Goal: Navigation & Orientation: Find specific page/section

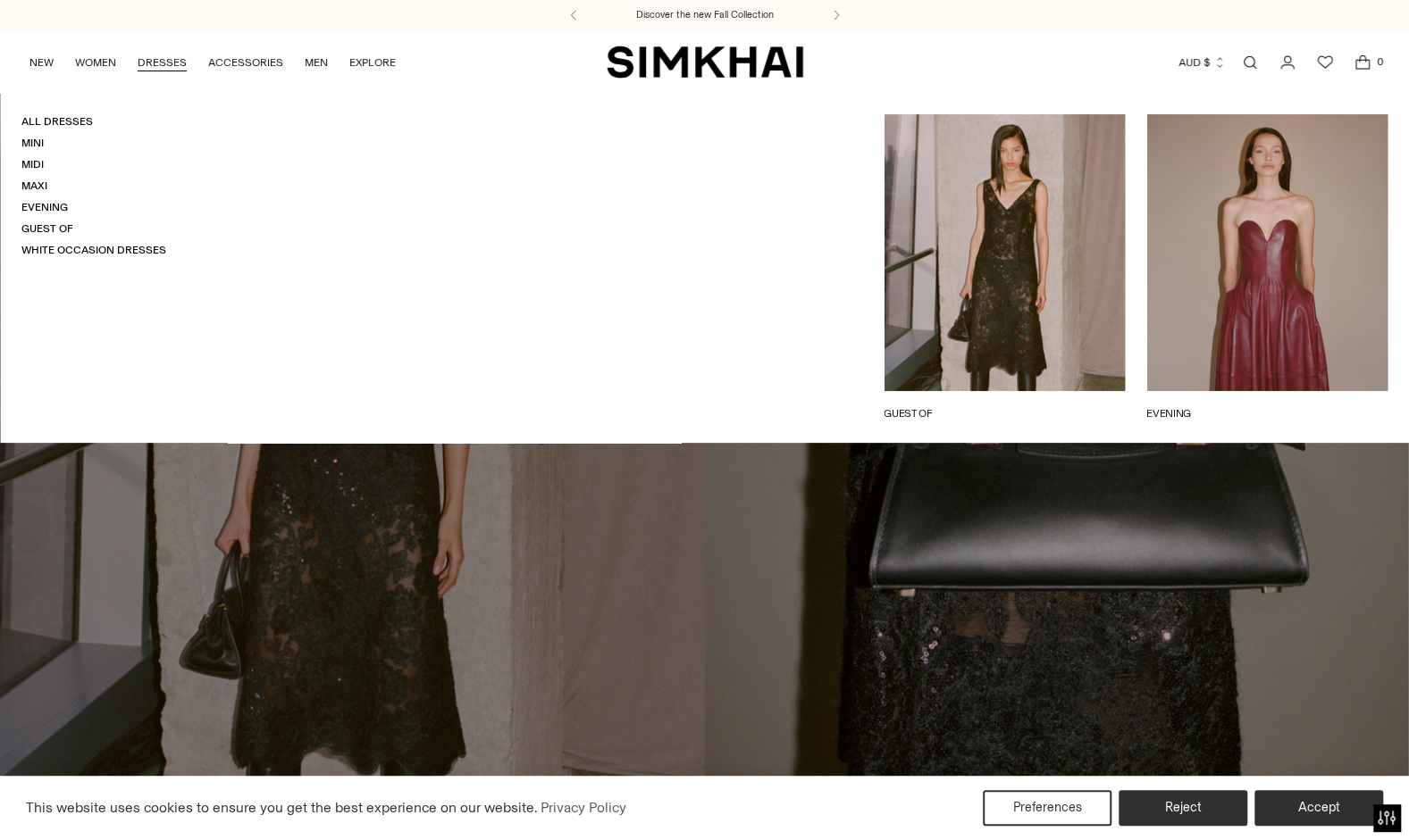
click at [163, 62] on link "DRESSES" at bounding box center [162, 62] width 49 height 39
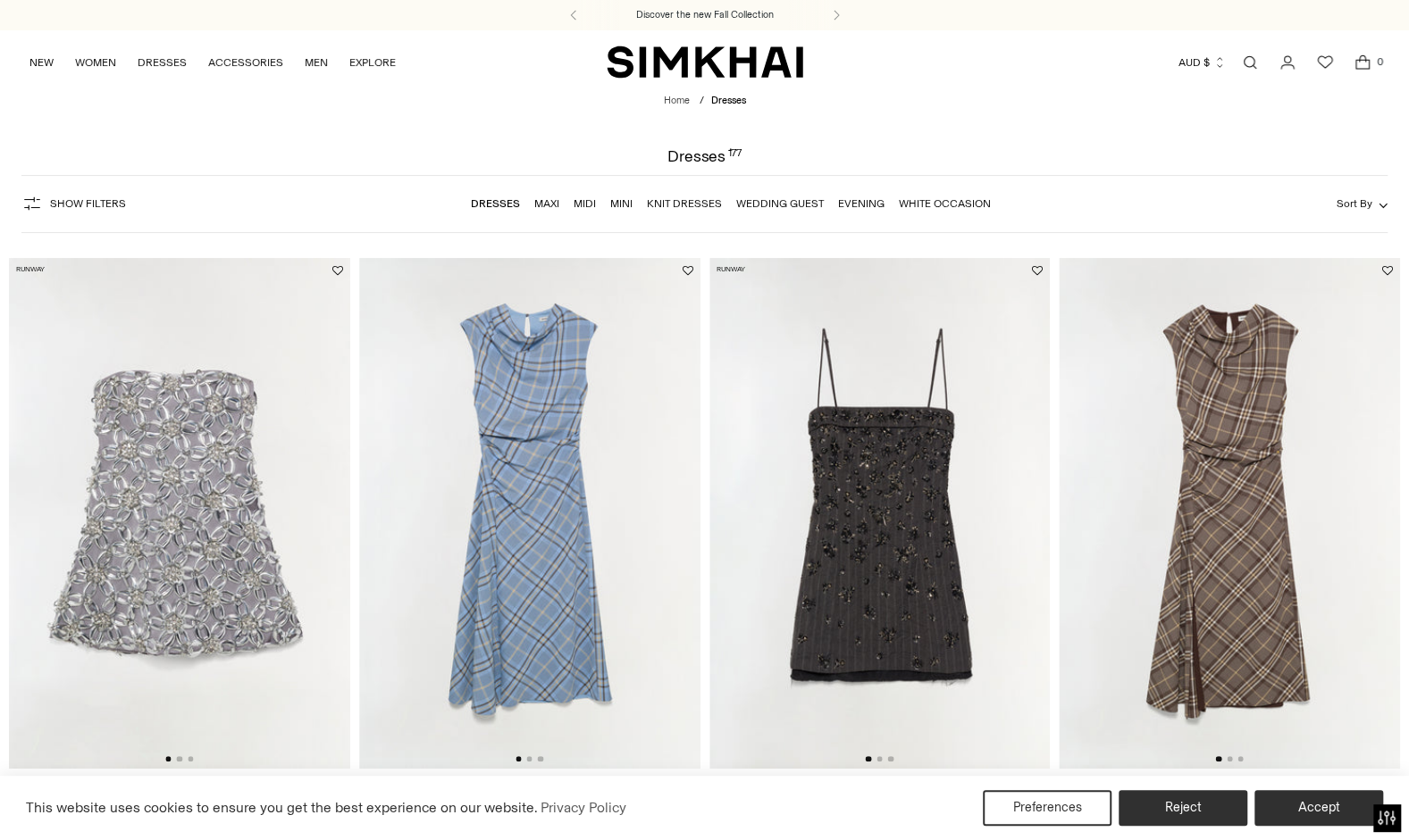
click at [584, 206] on link "Midi" at bounding box center [584, 204] width 22 height 13
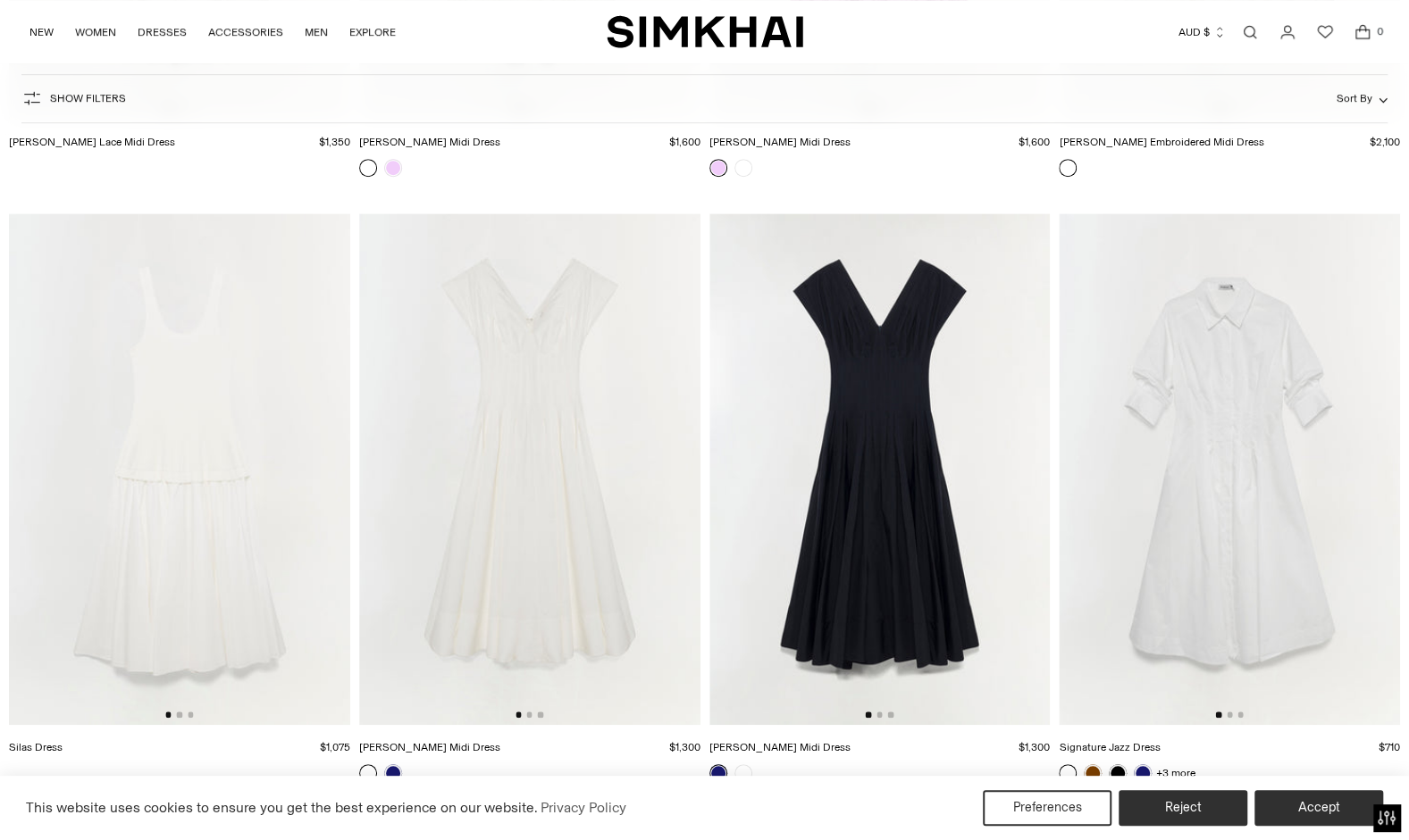
scroll to position [9107, 0]
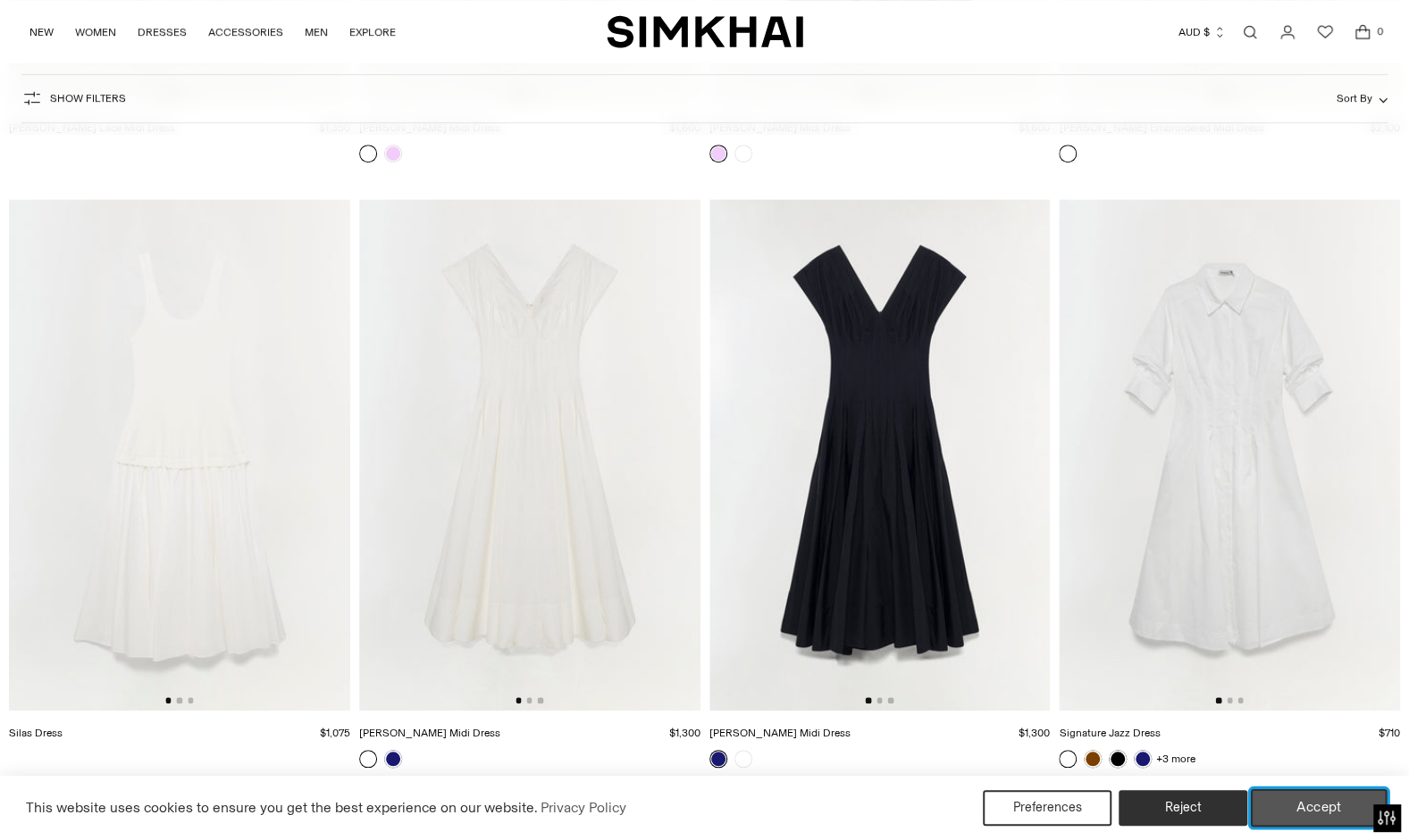
click at [1316, 814] on button "Accept" at bounding box center [1319, 808] width 137 height 38
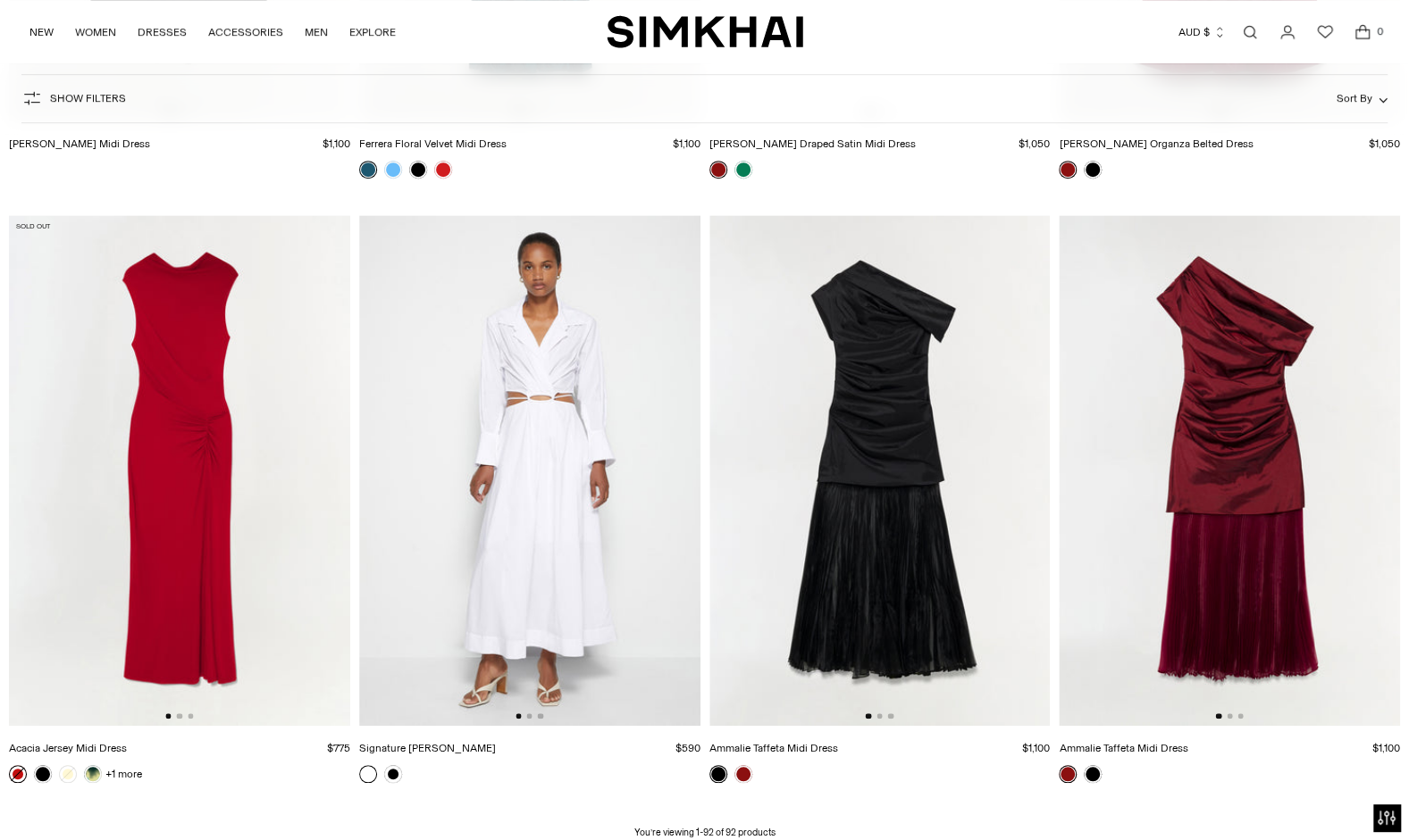
scroll to position [13629, 0]
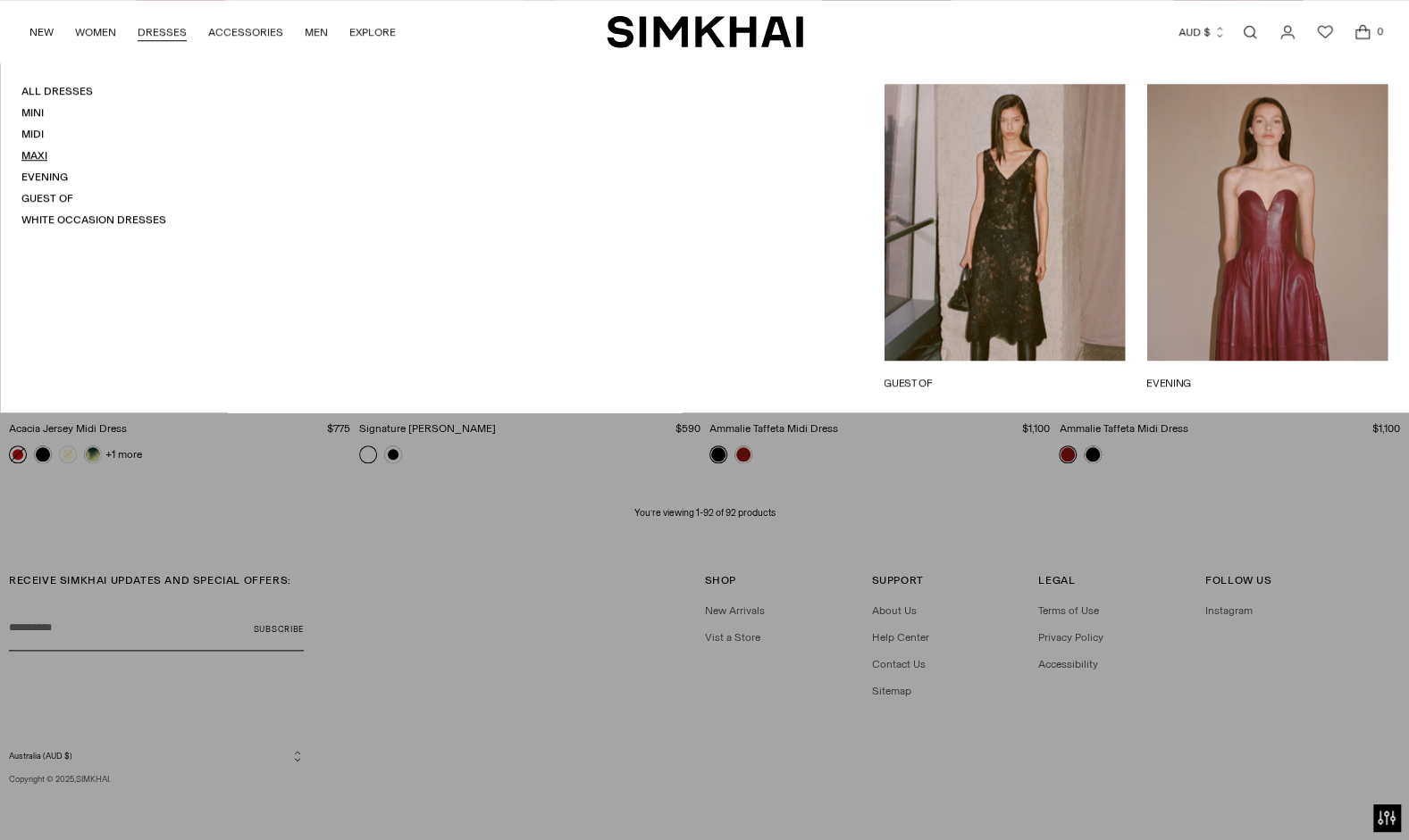
click at [36, 157] on link "Maxi" at bounding box center [34, 155] width 26 height 13
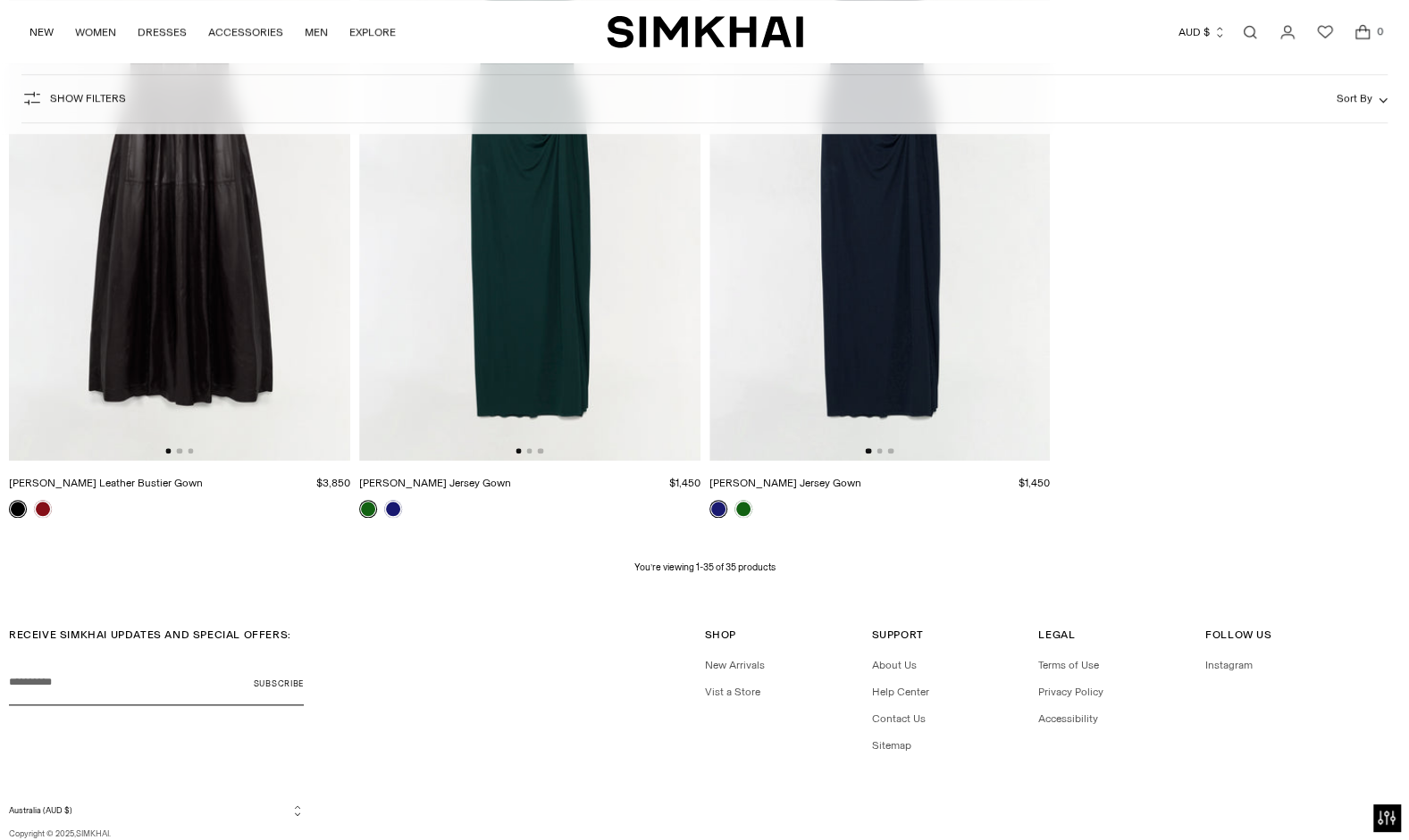
scroll to position [5196, 0]
